Goal: Information Seeking & Learning: Check status

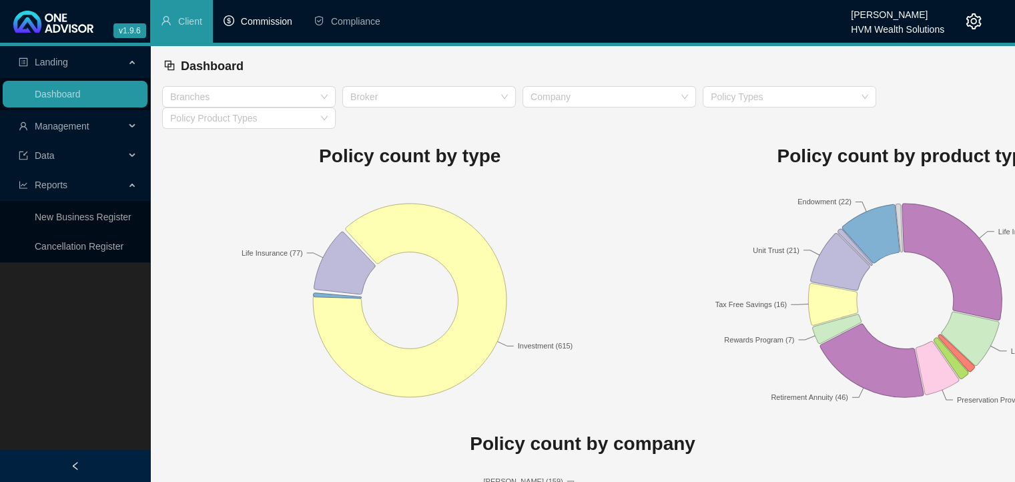
click at [266, 24] on span "Commission" at bounding box center [266, 21] width 51 height 11
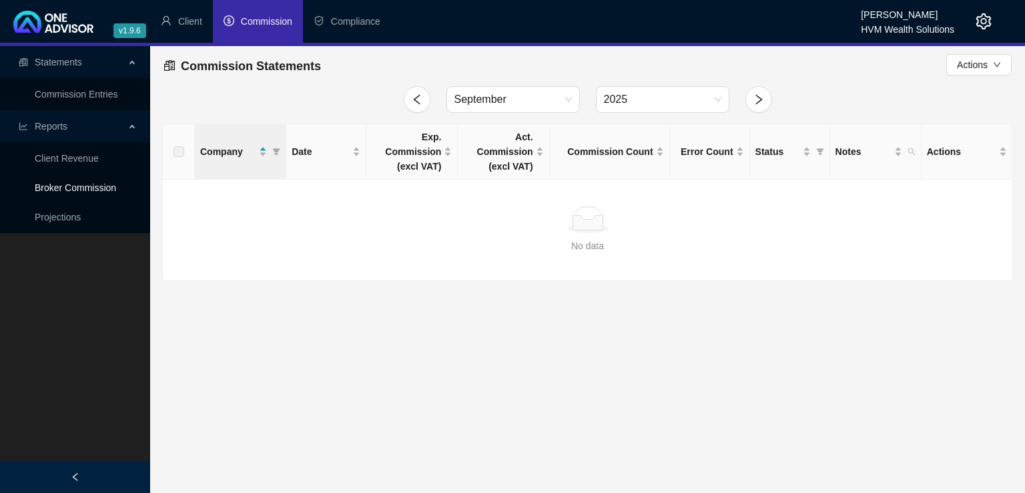
click at [99, 187] on link "Broker Commission" at bounding box center [75, 187] width 81 height 11
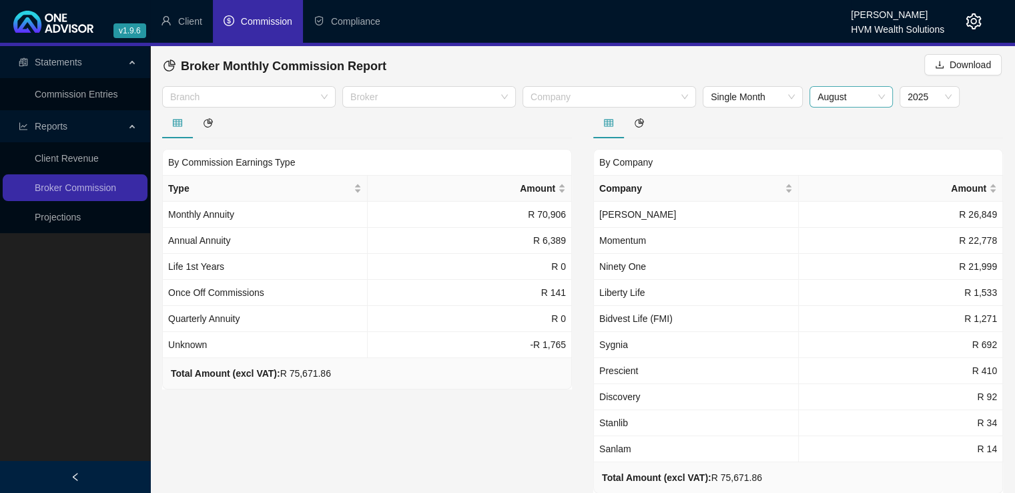
click at [878, 97] on span "August" at bounding box center [851, 97] width 67 height 20
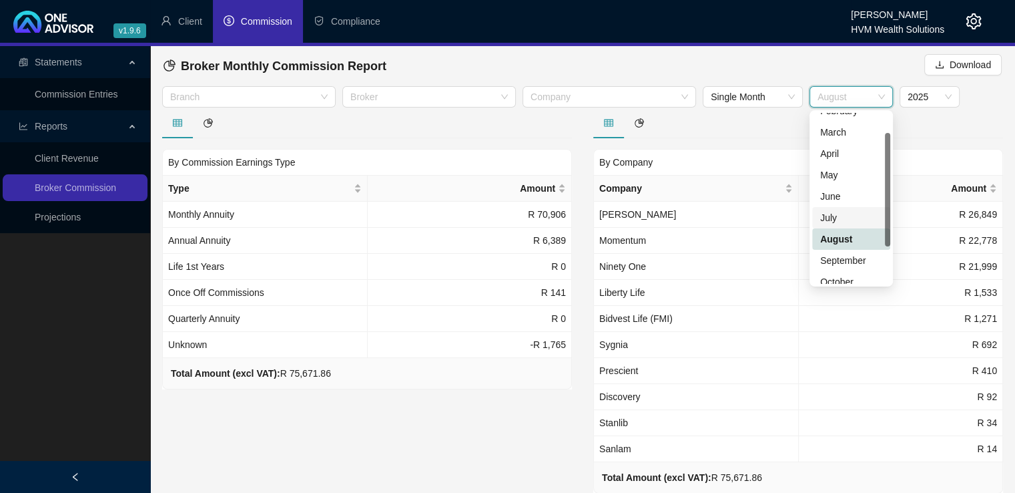
drag, startPoint x: 888, startPoint y: 223, endPoint x: 887, endPoint y: 246, distance: 23.4
click at [887, 246] on div at bounding box center [887, 189] width 5 height 113
click at [862, 263] on div "September" at bounding box center [851, 259] width 62 height 15
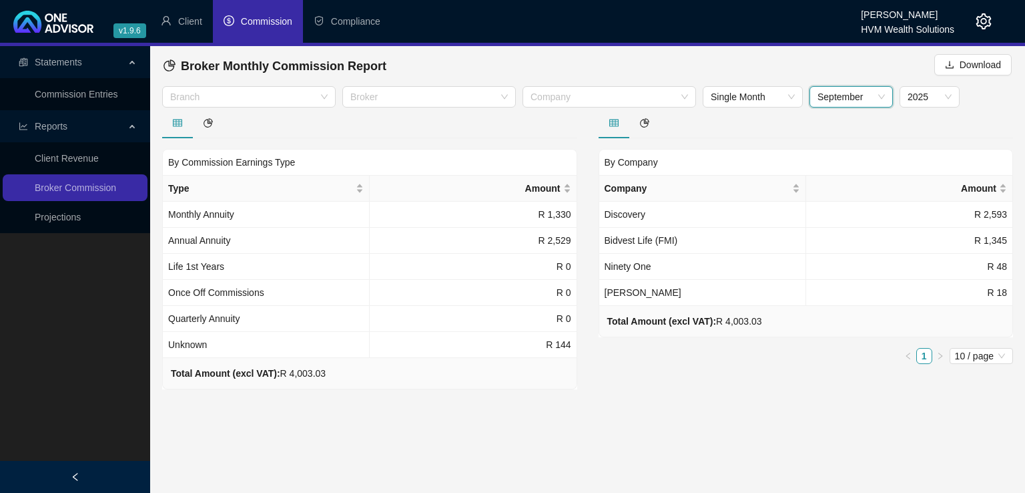
click at [869, 99] on span "September" at bounding box center [851, 97] width 67 height 20
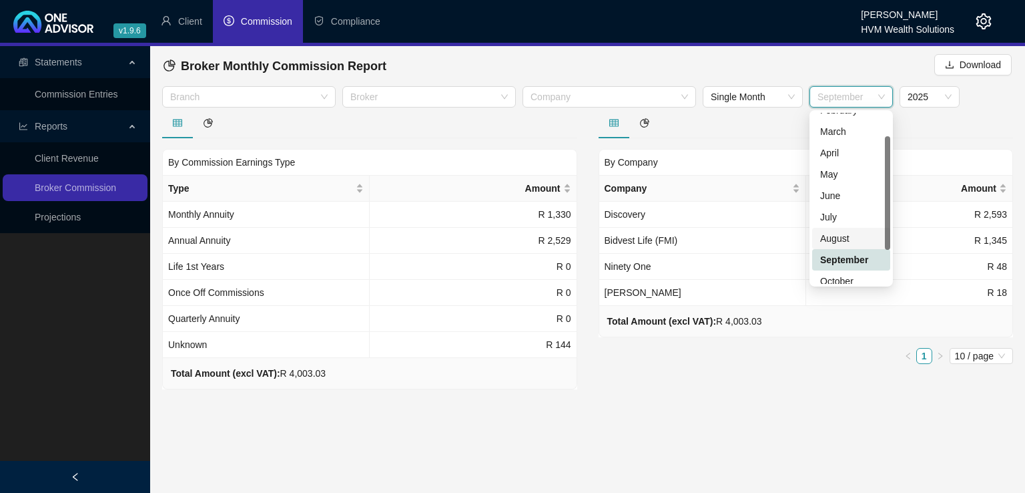
click at [835, 239] on div "August" at bounding box center [851, 238] width 62 height 15
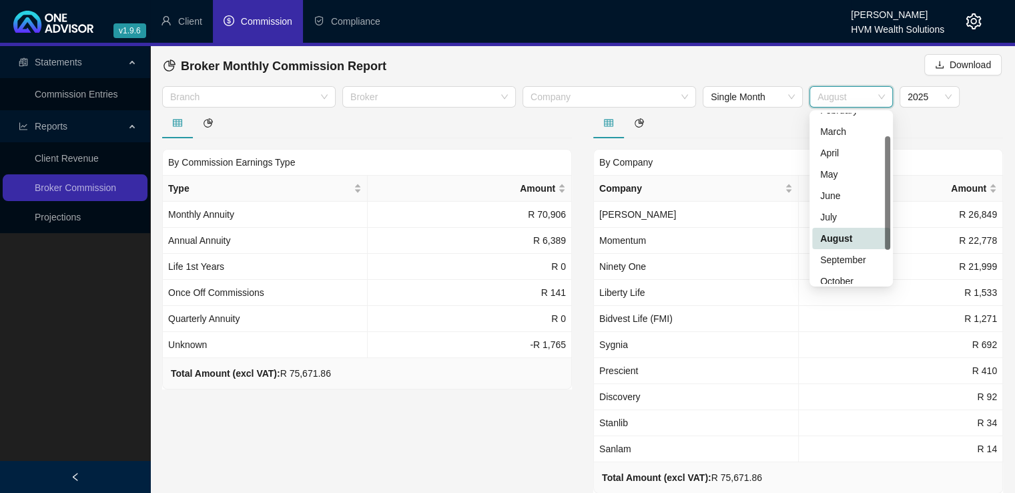
click at [872, 94] on span "August" at bounding box center [851, 97] width 67 height 20
click at [830, 217] on div "July" at bounding box center [851, 217] width 62 height 15
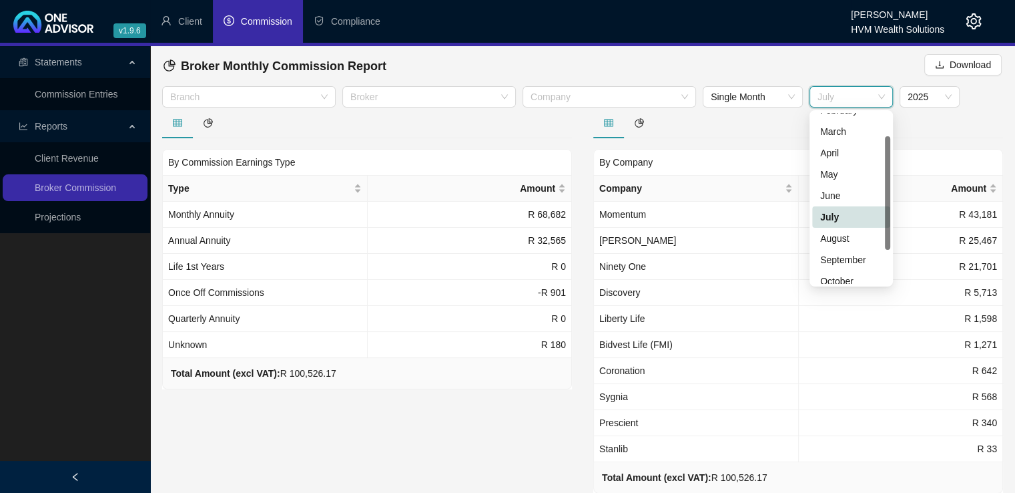
click at [872, 95] on span "July" at bounding box center [851, 97] width 67 height 20
click at [840, 198] on div "June" at bounding box center [851, 195] width 62 height 15
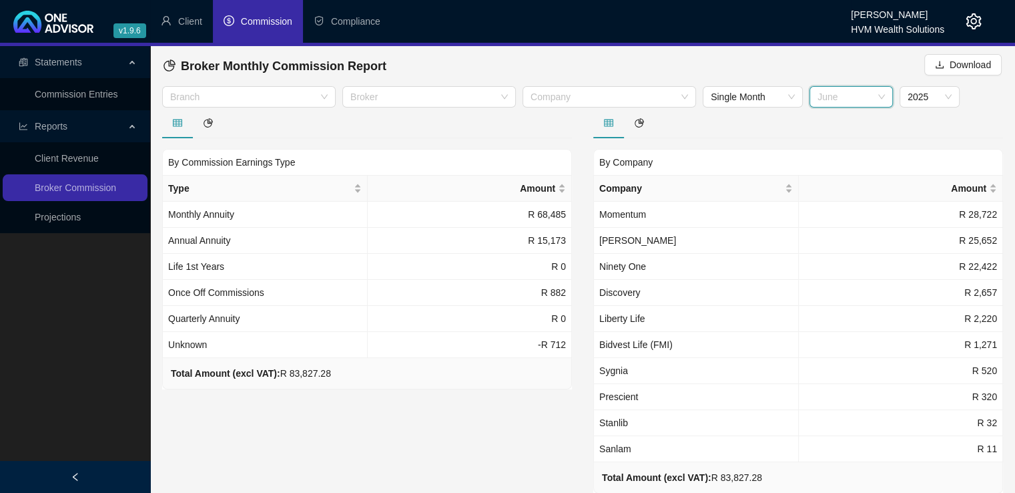
click at [868, 99] on span "June" at bounding box center [851, 97] width 67 height 20
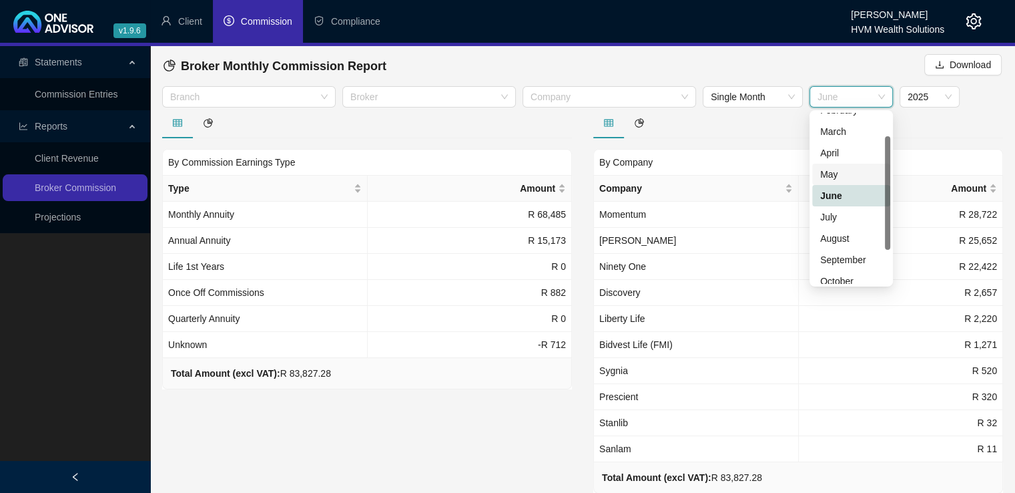
click at [854, 172] on div "May" at bounding box center [851, 174] width 62 height 15
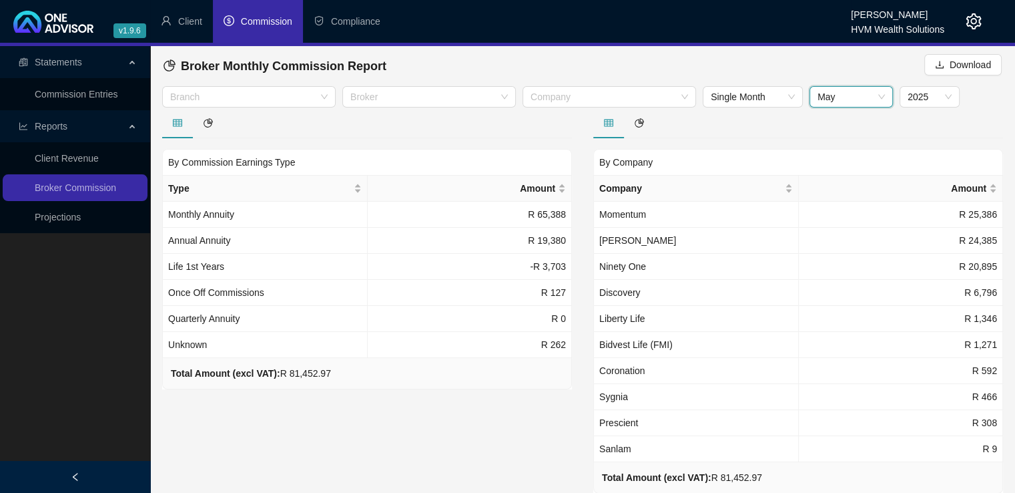
click at [867, 98] on span "May" at bounding box center [851, 97] width 67 height 20
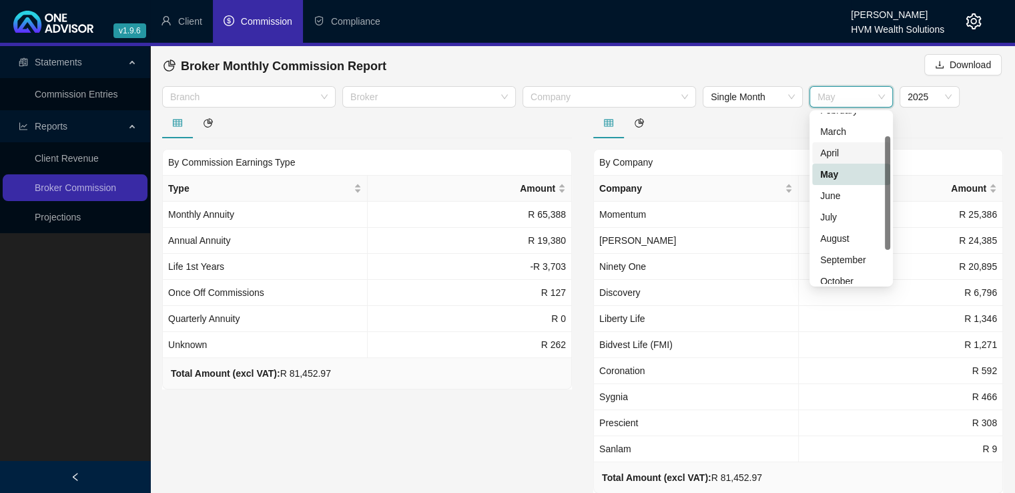
click at [843, 154] on div "April" at bounding box center [851, 153] width 62 height 15
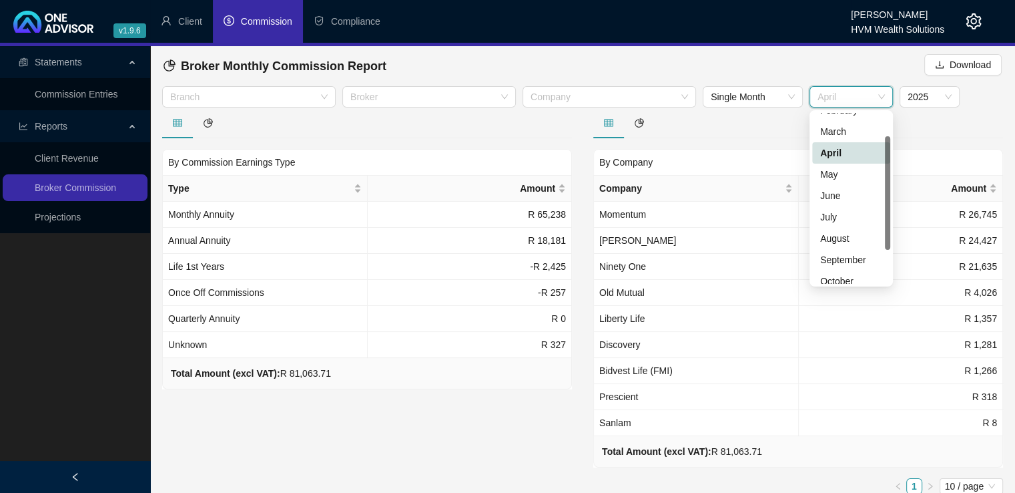
click at [877, 98] on span "April" at bounding box center [851, 97] width 67 height 20
click at [838, 138] on div "March" at bounding box center [851, 131] width 78 height 21
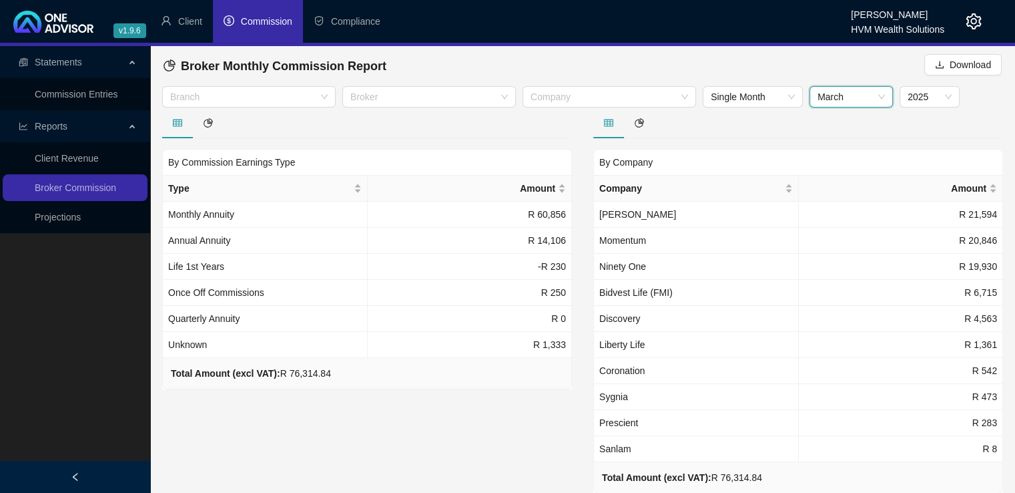
click at [880, 92] on span "March" at bounding box center [851, 97] width 67 height 20
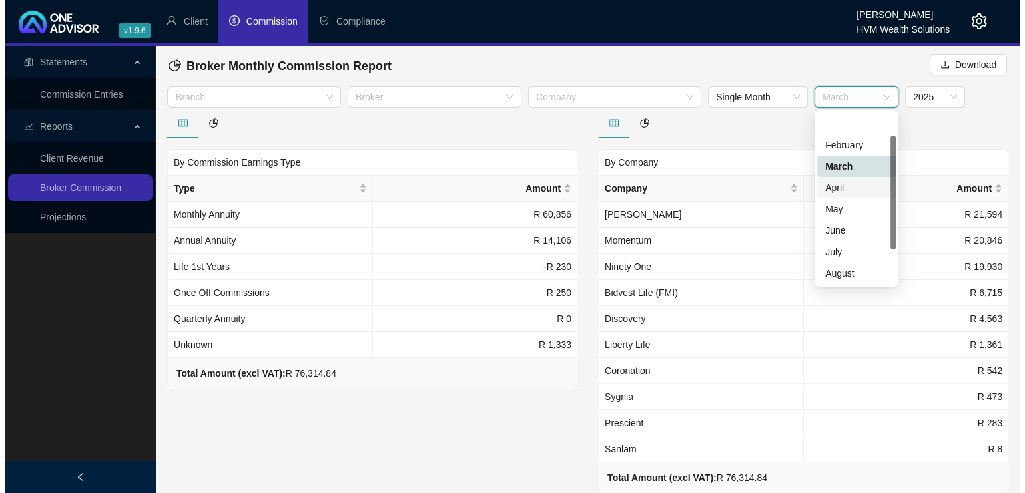
scroll to position [0, 0]
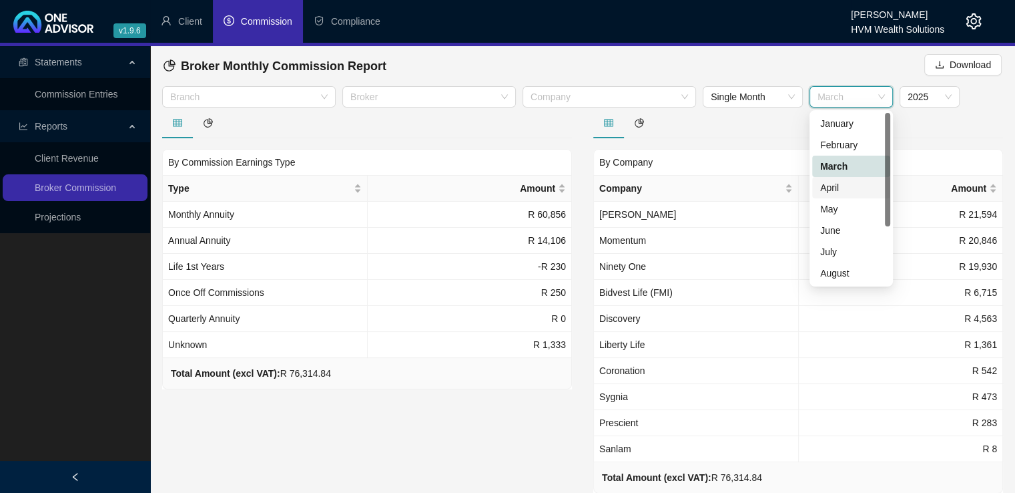
drag, startPoint x: 888, startPoint y: 154, endPoint x: 896, endPoint y: 125, distance: 30.0
click at [896, 125] on body "v1.9.6 [PERSON_NAME] HVM Wealth Solutions Client Commission Compliance Statemen…" at bounding box center [507, 246] width 1015 height 493
click at [867, 145] on div "February" at bounding box center [851, 145] width 62 height 15
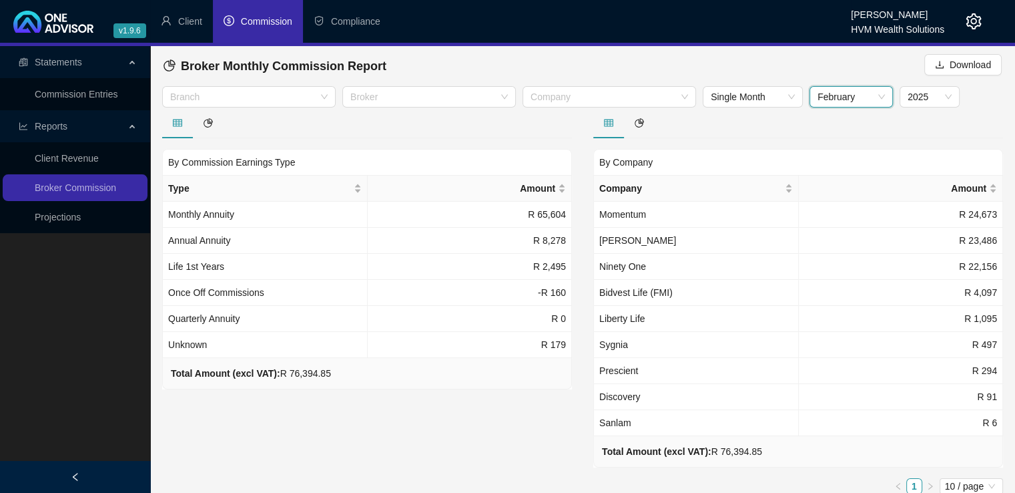
click at [880, 96] on span "February" at bounding box center [851, 97] width 67 height 20
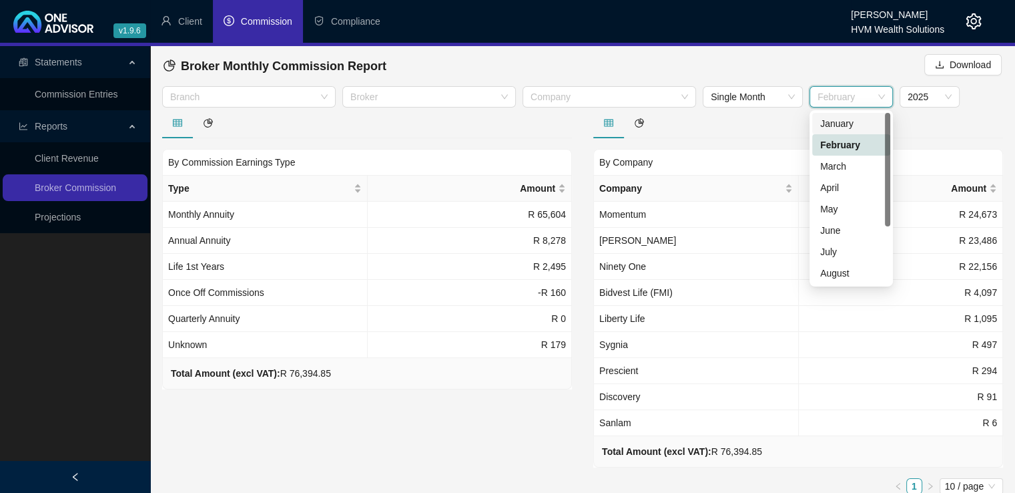
click at [856, 121] on div "January" at bounding box center [851, 123] width 62 height 15
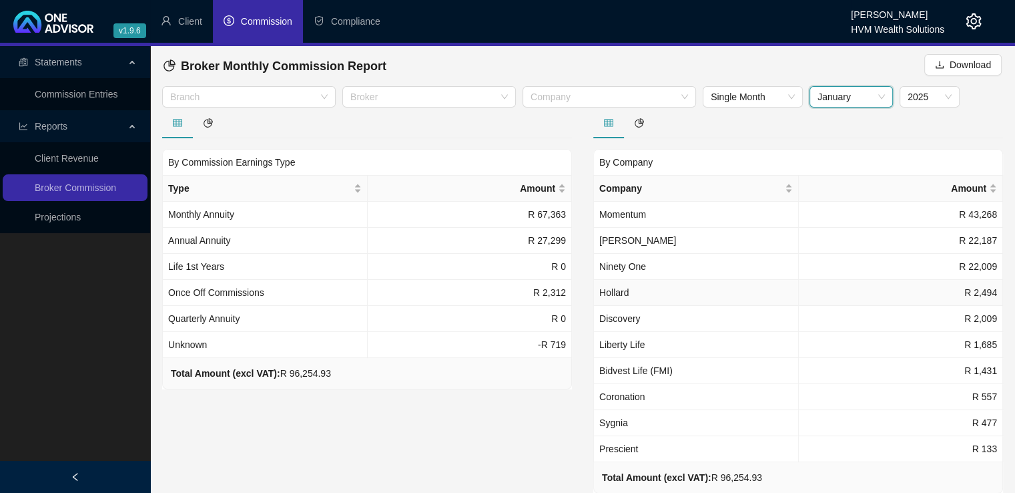
click at [678, 294] on td "Hollard" at bounding box center [696, 293] width 205 height 26
click at [633, 97] on div at bounding box center [602, 97] width 154 height 10
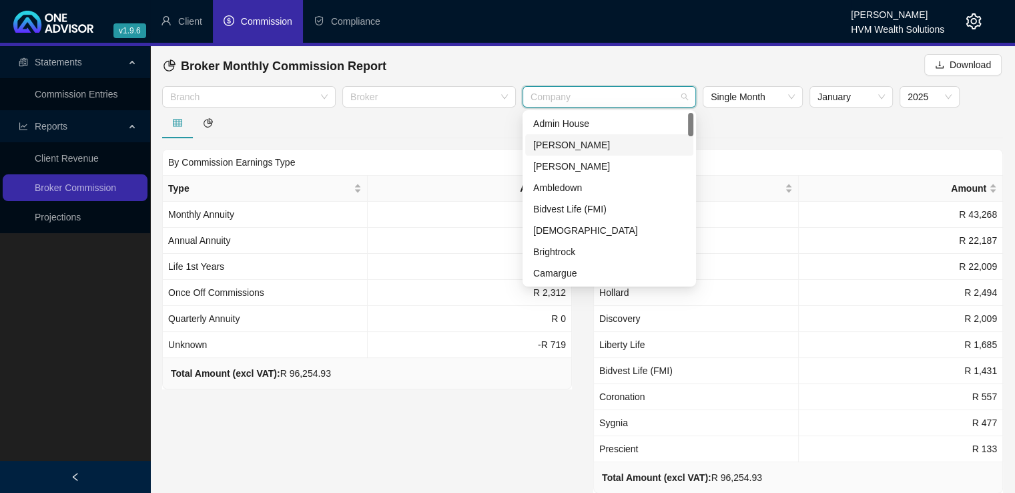
click at [774, 123] on div at bounding box center [798, 122] width 410 height 31
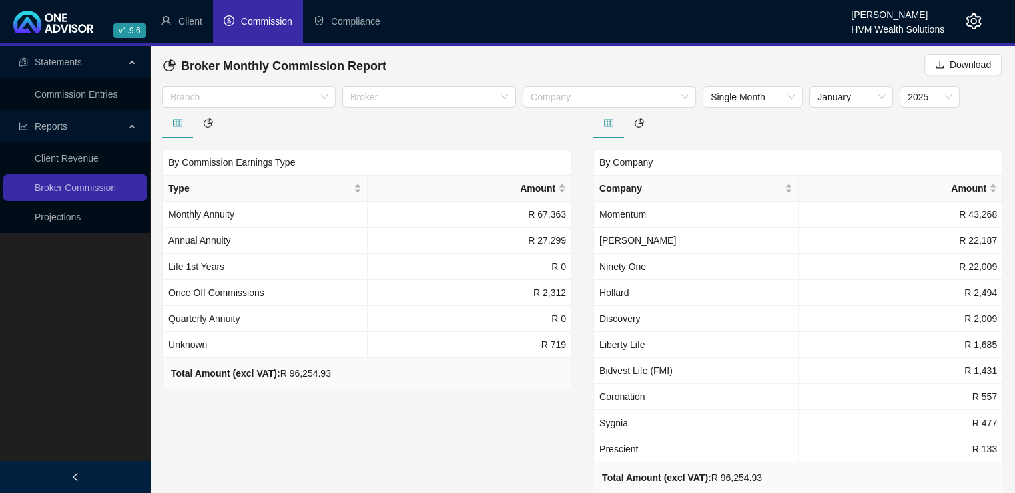
click at [101, 91] on link "Commission Entries" at bounding box center [76, 94] width 83 height 11
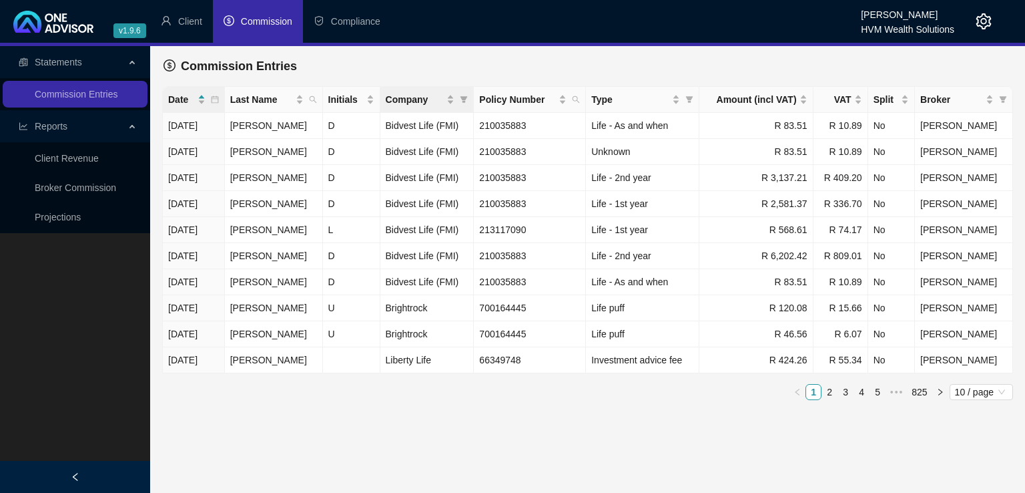
click at [468, 101] on div "Company" at bounding box center [427, 99] width 83 height 15
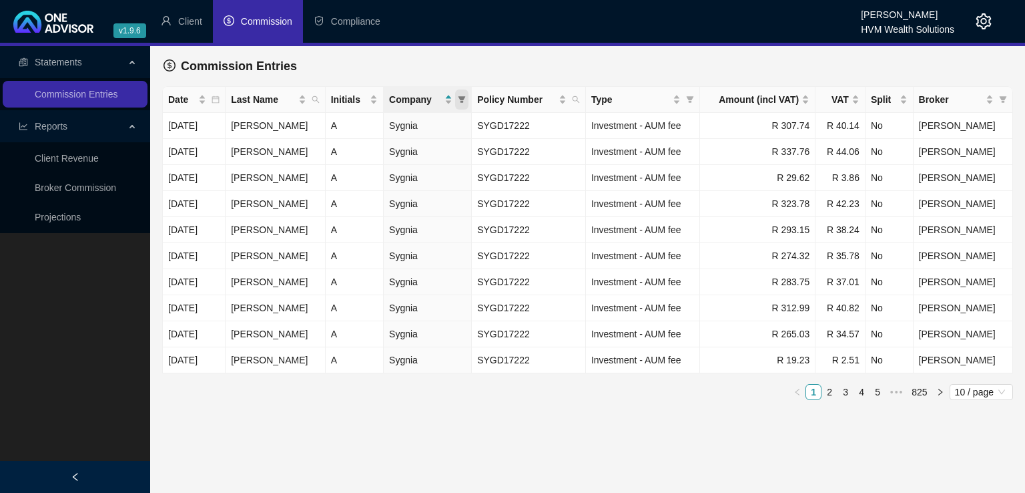
click at [469, 103] on span at bounding box center [461, 99] width 13 height 20
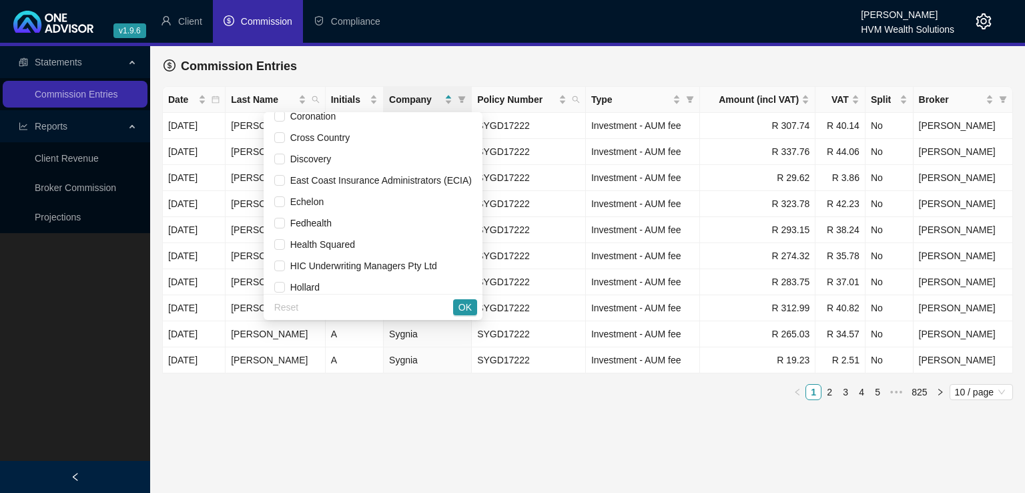
scroll to position [257, 0]
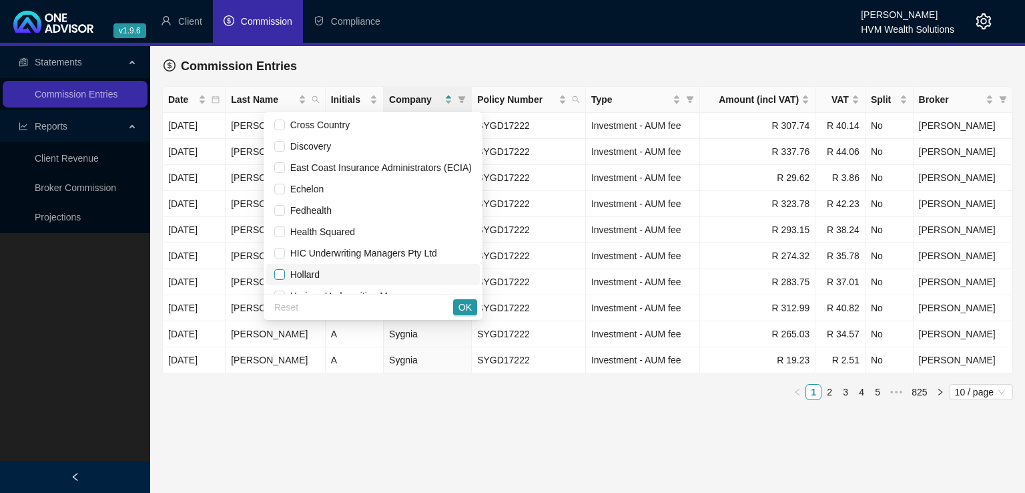
click at [275, 276] on input "checkbox" at bounding box center [279, 274] width 11 height 11
checkbox input "true"
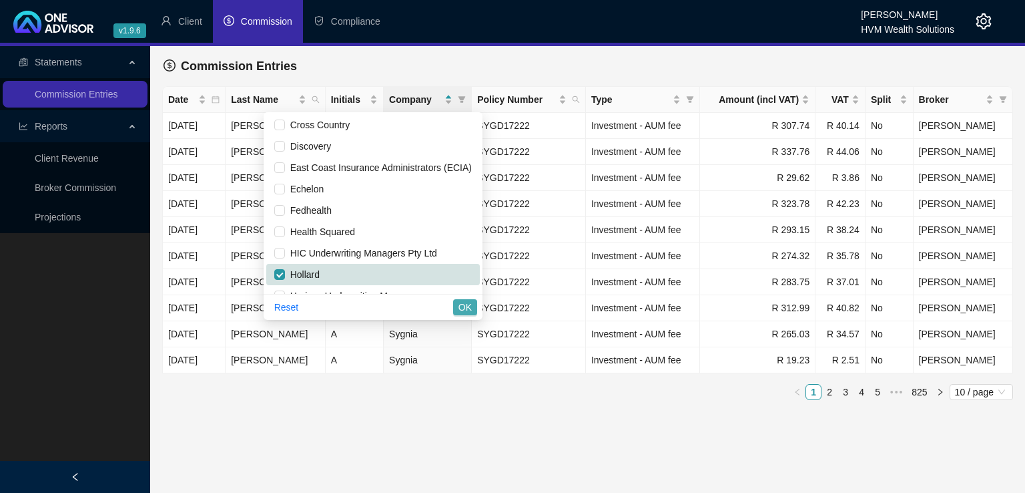
click at [465, 306] on span "OK" at bounding box center [465, 307] width 13 height 15
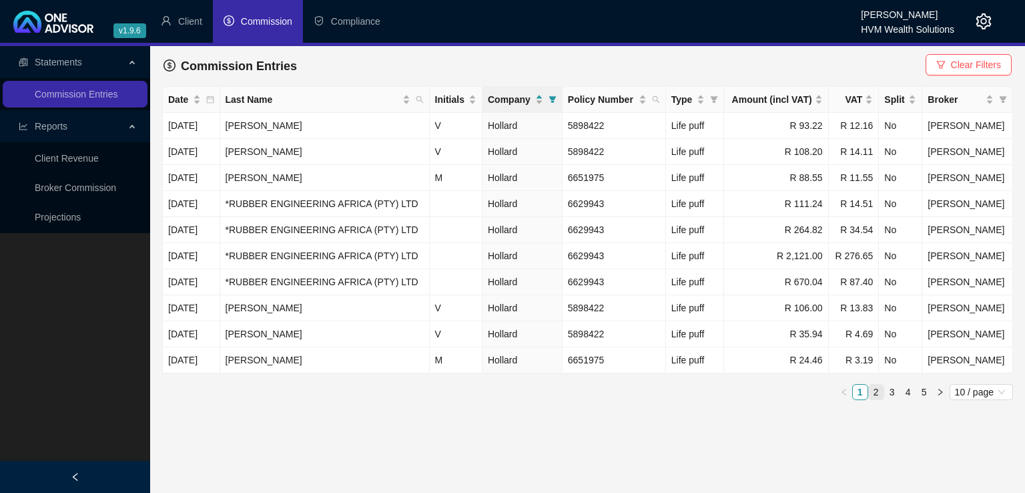
click at [875, 391] on link "2" at bounding box center [876, 391] width 15 height 15
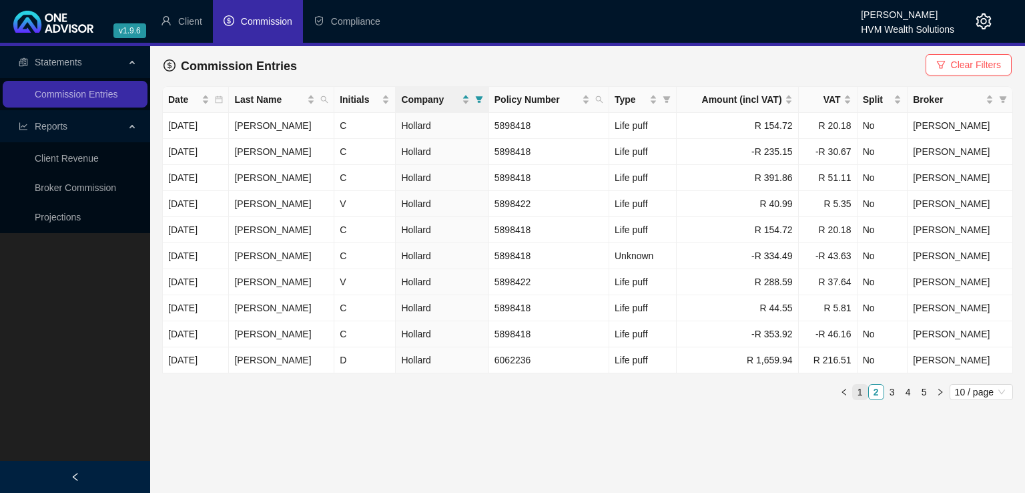
click at [861, 388] on link "1" at bounding box center [860, 391] width 15 height 15
